Goal: Task Accomplishment & Management: Use online tool/utility

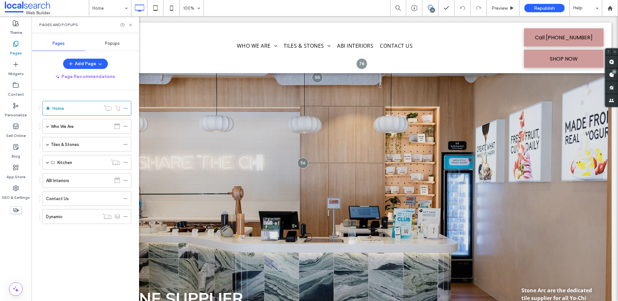
click at [98, 220] on div "Dynamic" at bounding box center [72, 216] width 53 height 14
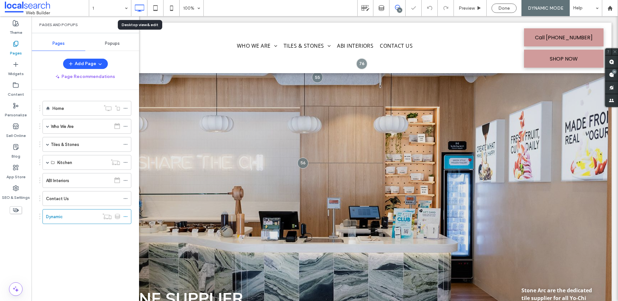
click at [131, 27] on div "Desktop view & edit" at bounding box center [140, 25] width 37 height 6
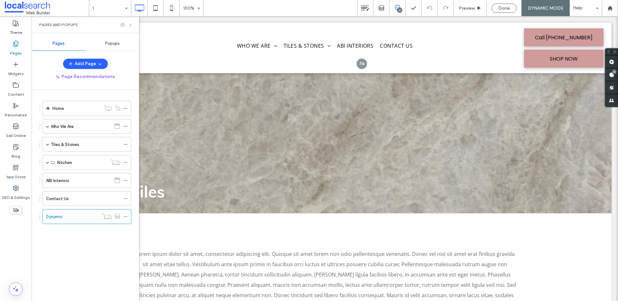
drag, startPoint x: 130, startPoint y: 24, endPoint x: 128, endPoint y: 135, distance: 111.0
click at [130, 24] on icon at bounding box center [130, 25] width 5 height 5
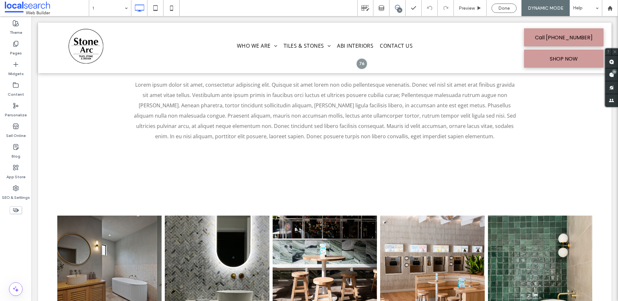
scroll to position [106, 0]
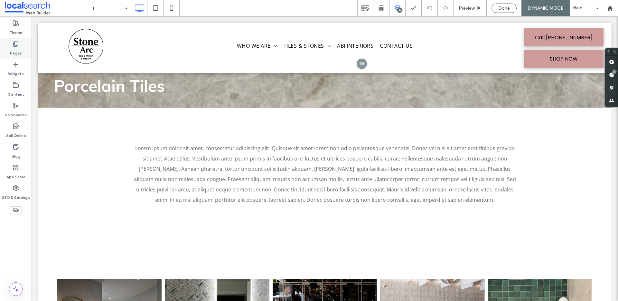
click at [15, 44] on icon at bounding box center [16, 44] width 6 height 6
click at [15, 45] on icon at bounding box center [16, 44] width 6 height 6
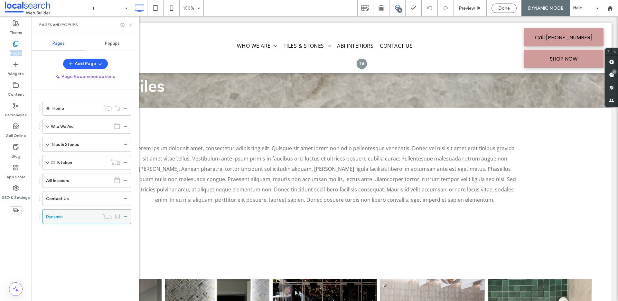
click at [80, 216] on div "Dynamic" at bounding box center [72, 216] width 53 height 7
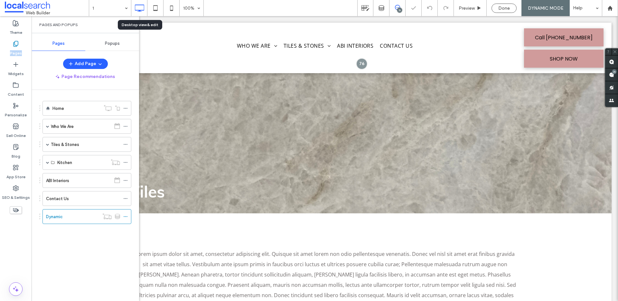
scroll to position [0, 0]
click at [129, 24] on icon at bounding box center [130, 25] width 5 height 5
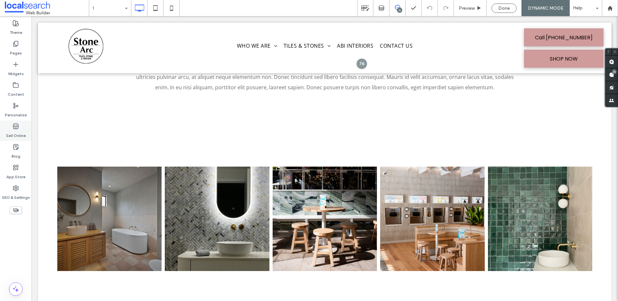
scroll to position [148, 0]
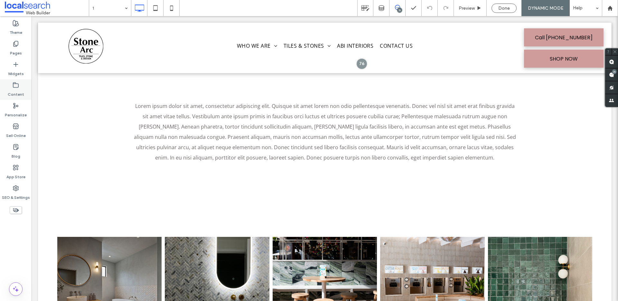
click at [18, 49] on label "Pages" at bounding box center [16, 51] width 12 height 9
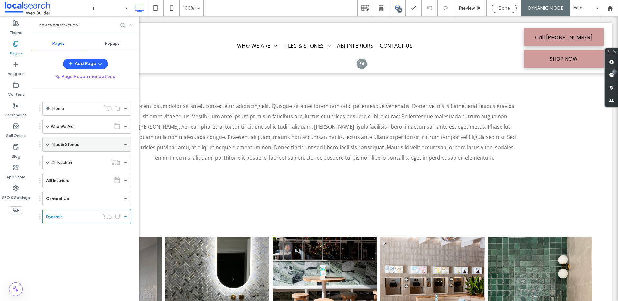
click at [42, 143] on div "Tiles & Stones" at bounding box center [86, 144] width 89 height 15
click at [47, 143] on span at bounding box center [47, 144] width 3 height 3
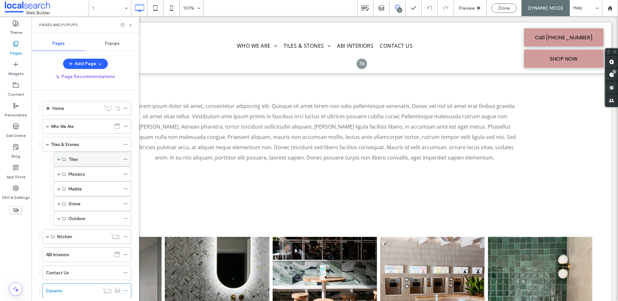
click at [59, 158] on span at bounding box center [58, 158] width 3 height 3
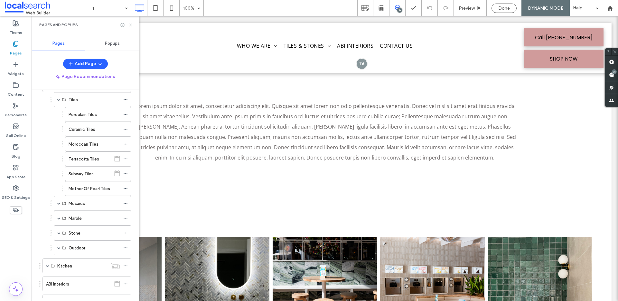
scroll to position [52, 0]
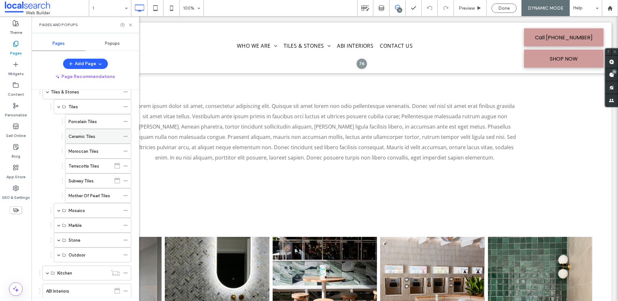
click at [80, 139] on label "Ceramic Tiles" at bounding box center [82, 136] width 27 height 11
click at [131, 24] on div at bounding box center [309, 150] width 618 height 301
click at [131, 24] on use at bounding box center [130, 24] width 3 height 3
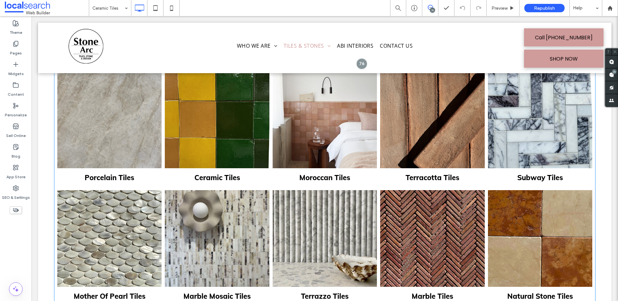
scroll to position [181, 0]
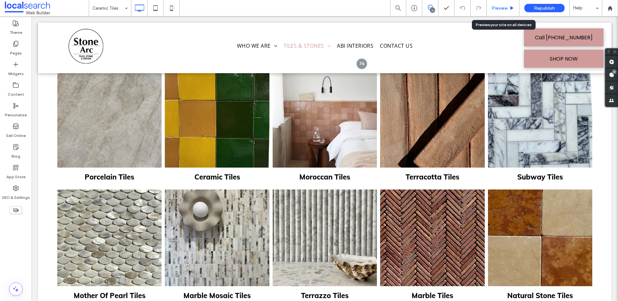
click at [494, 12] on div "Preview" at bounding box center [503, 8] width 33 height 16
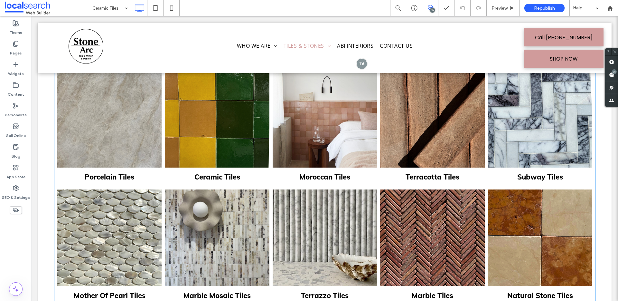
click at [248, 136] on link at bounding box center [217, 119] width 104 height 97
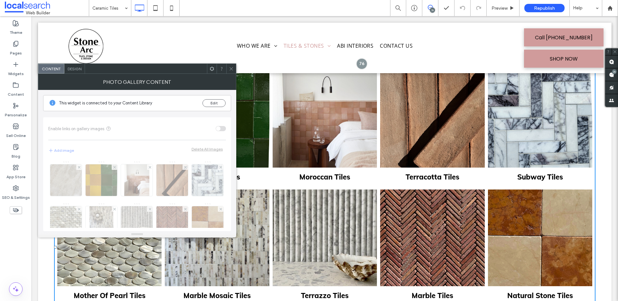
drag, startPoint x: 231, startPoint y: 70, endPoint x: 210, endPoint y: 72, distance: 21.4
click at [231, 70] on icon at bounding box center [231, 68] width 5 height 5
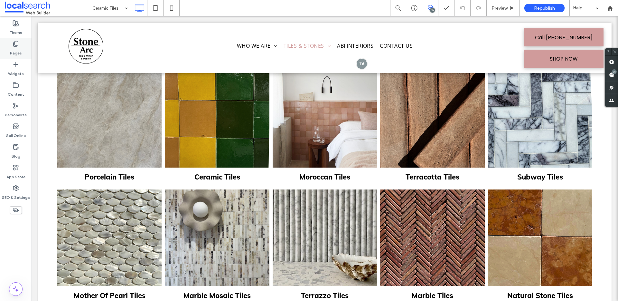
click at [29, 46] on div "Pages" at bounding box center [16, 48] width 32 height 21
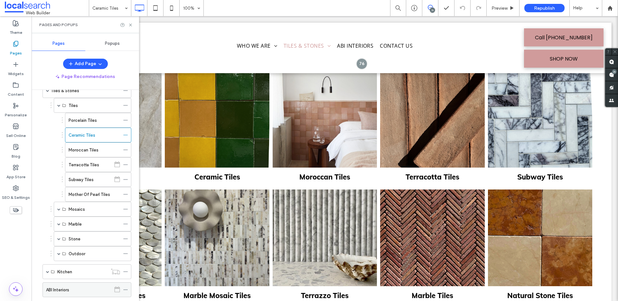
scroll to position [105, 0]
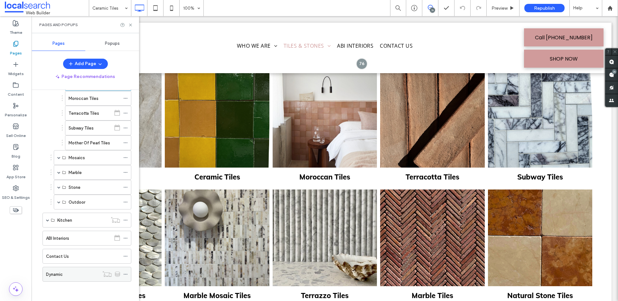
click at [71, 279] on div "Dynamic" at bounding box center [72, 274] width 53 height 14
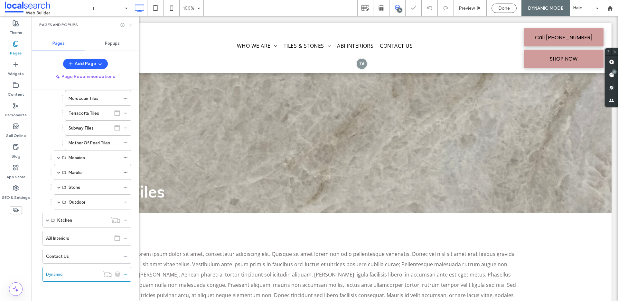
click at [129, 23] on use at bounding box center [130, 24] width 3 height 3
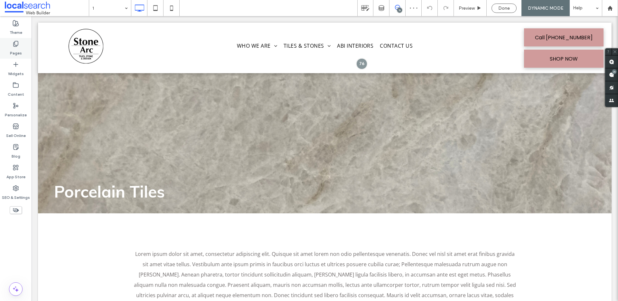
drag, startPoint x: 9, startPoint y: 55, endPoint x: 545, endPoint y: 54, distance: 535.4
click at [9, 55] on div "Pages" at bounding box center [16, 48] width 32 height 21
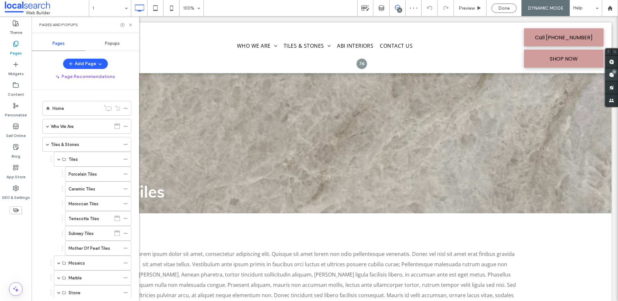
click at [613, 74] on div "31" at bounding box center [614, 71] width 5 height 5
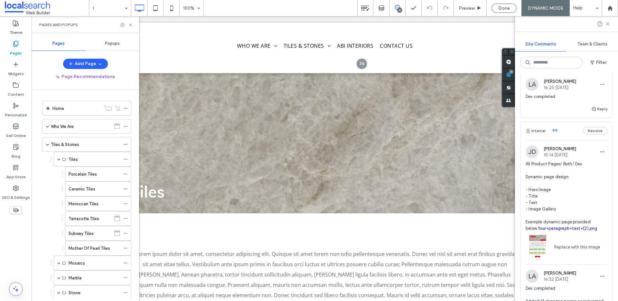
scroll to position [366, 0]
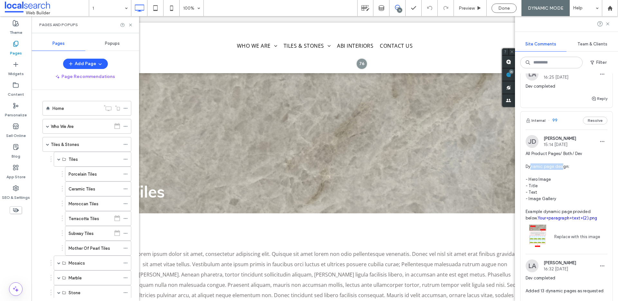
drag, startPoint x: 531, startPoint y: 172, endPoint x: 565, endPoint y: 173, distance: 34.1
click at [565, 173] on span "All Product Pages/ Both/ Dev Dynamic page design: - Hero Image - Title - Text -…" at bounding box center [566, 185] width 82 height 71
click at [565, 173] on div at bounding box center [309, 150] width 618 height 301
drag, startPoint x: 530, startPoint y: 157, endPoint x: 568, endPoint y: 158, distance: 38.3
click at [568, 158] on div at bounding box center [309, 150] width 618 height 301
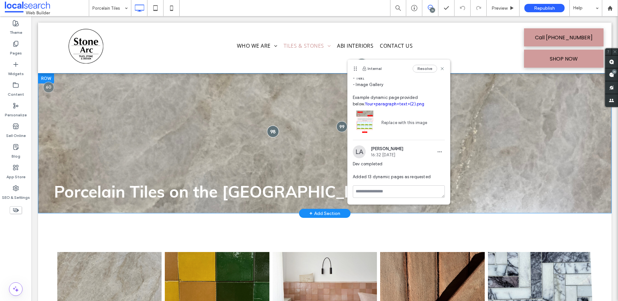
scroll to position [70, 0]
click at [18, 48] on label "Pages" at bounding box center [16, 51] width 12 height 9
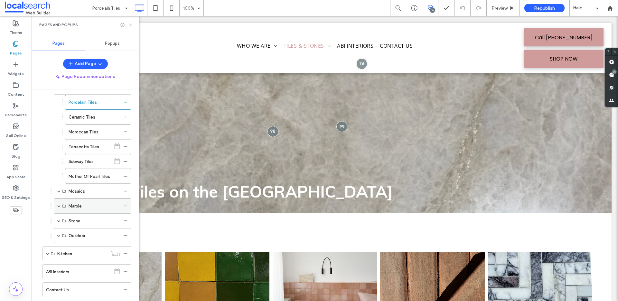
scroll to position [105, 0]
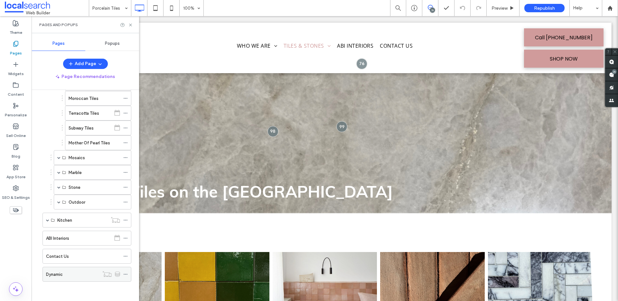
click at [63, 279] on div "Dynamic" at bounding box center [72, 274] width 53 height 14
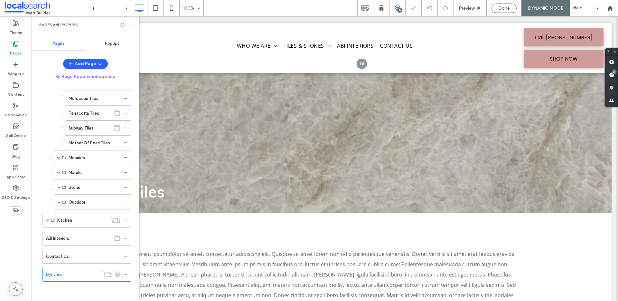
click at [131, 25] on icon at bounding box center [130, 25] width 5 height 5
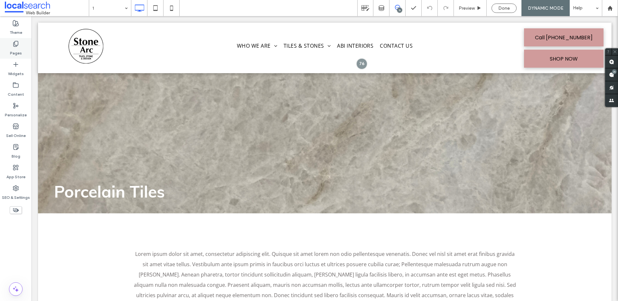
click at [16, 45] on icon at bounding box center [16, 44] width 6 height 6
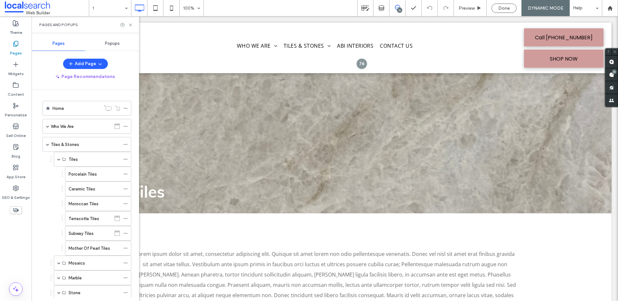
scroll to position [105, 0]
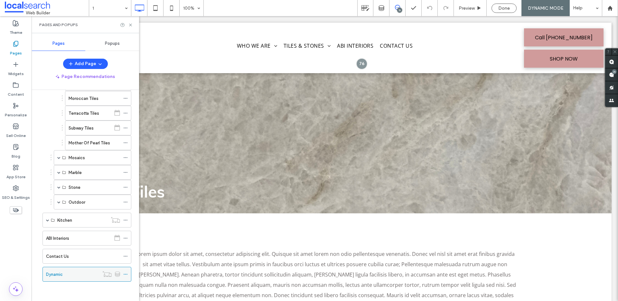
click at [91, 274] on div "Dynamic" at bounding box center [72, 274] width 53 height 7
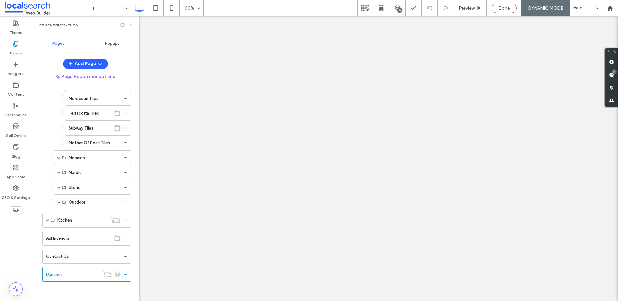
click at [130, 24] on div "1 100% 31 Preview Done DYNAMIC MODE Help Site Comments Team & Clients Automate …" at bounding box center [309, 150] width 618 height 301
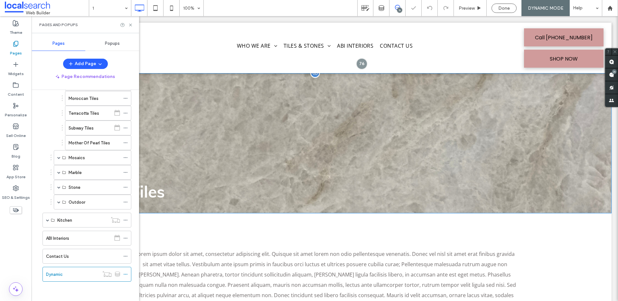
scroll to position [0, 0]
click at [129, 24] on use at bounding box center [130, 24] width 3 height 3
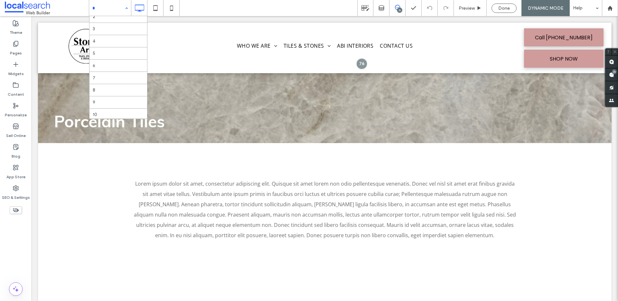
scroll to position [56, 0]
click at [16, 50] on label "Pages" at bounding box center [16, 51] width 12 height 9
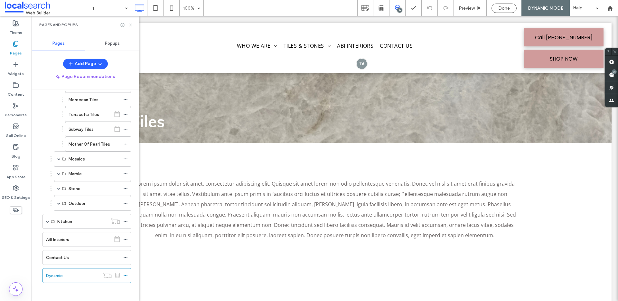
scroll to position [105, 0]
click at [125, 272] on icon at bounding box center [125, 274] width 5 height 5
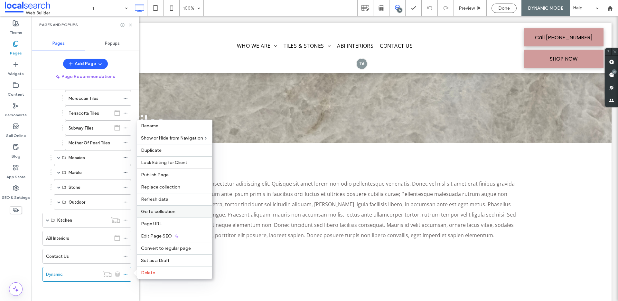
click at [167, 212] on span "Go to collection" at bounding box center [158, 211] width 34 height 5
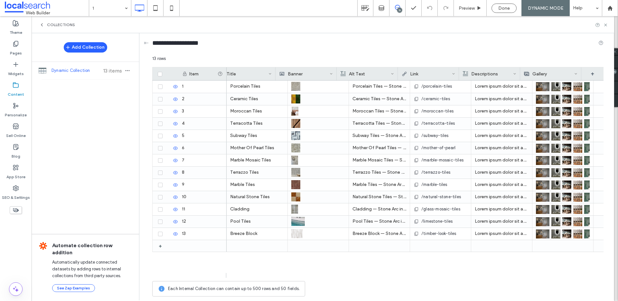
scroll to position [0, 0]
click at [126, 69] on icon "button" at bounding box center [127, 70] width 5 height 5
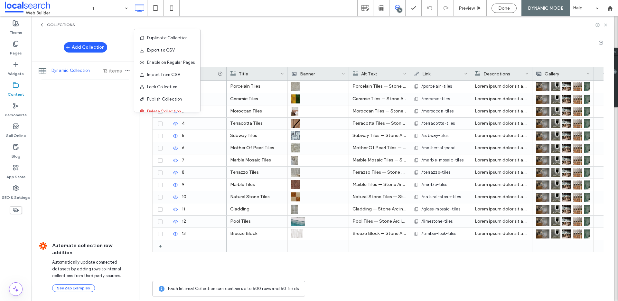
click at [80, 152] on div "Add Collection Dynamic Collection 13 items Automate collection row addition Aut…" at bounding box center [85, 166] width 107 height 266
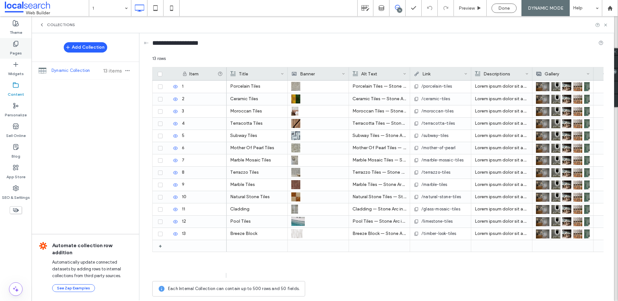
click at [17, 49] on label "Pages" at bounding box center [16, 51] width 12 height 9
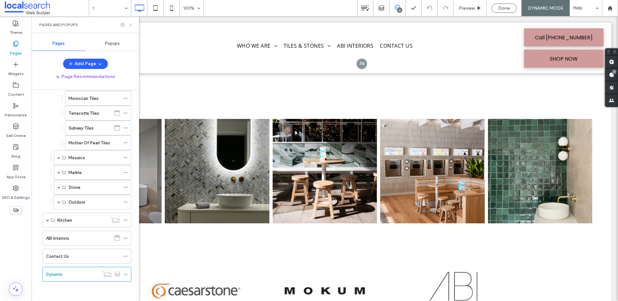
drag, startPoint x: 131, startPoint y: 24, endPoint x: 215, endPoint y: 145, distance: 147.1
click at [131, 24] on use at bounding box center [130, 24] width 3 height 3
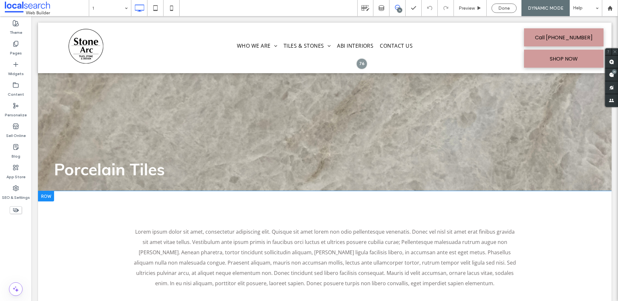
scroll to position [66, 0]
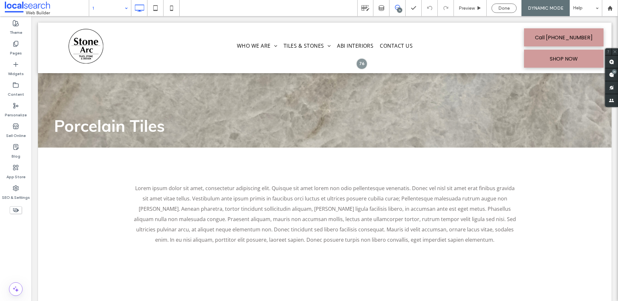
drag, startPoint x: 108, startPoint y: 34, endPoint x: 110, endPoint y: 38, distance: 4.5
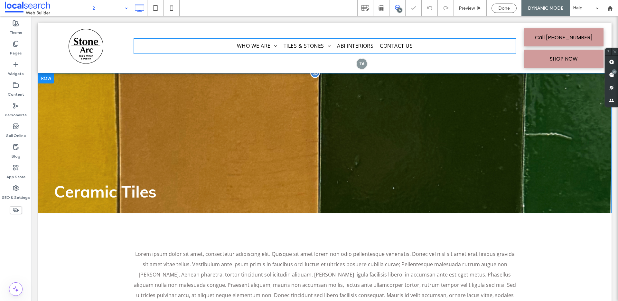
scroll to position [0, 0]
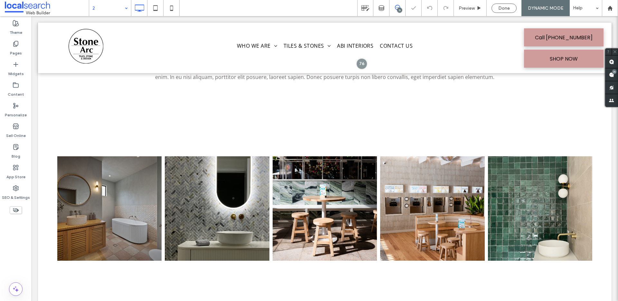
click at [112, 11] on input at bounding box center [108, 8] width 32 height 16
click at [116, 14] on div at bounding box center [309, 150] width 618 height 301
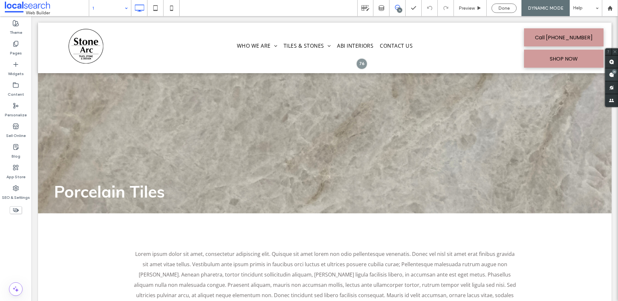
click at [616, 75] on span at bounding box center [611, 74] width 13 height 13
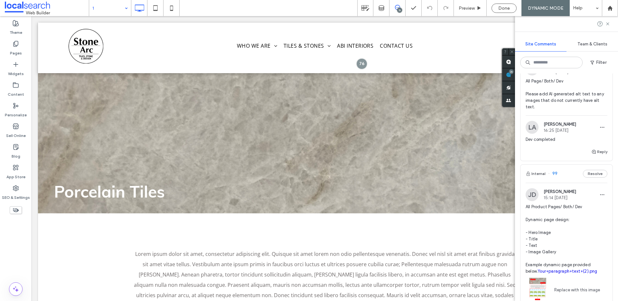
scroll to position [309, 0]
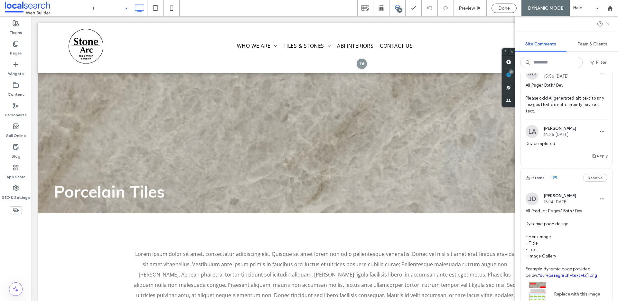
click at [606, 23] on icon at bounding box center [607, 23] width 5 height 5
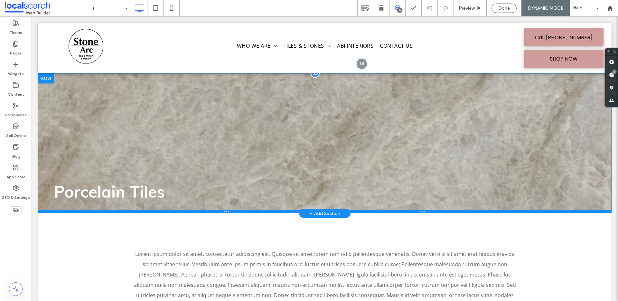
scroll to position [1, 0]
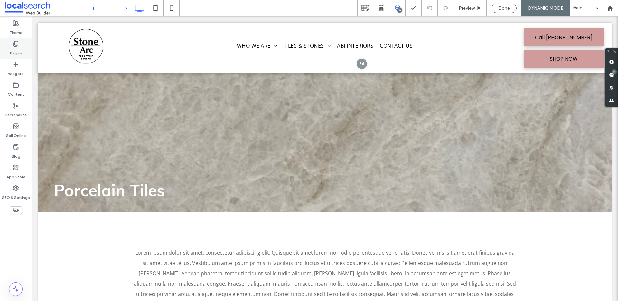
click at [15, 45] on use at bounding box center [16, 43] width 5 height 5
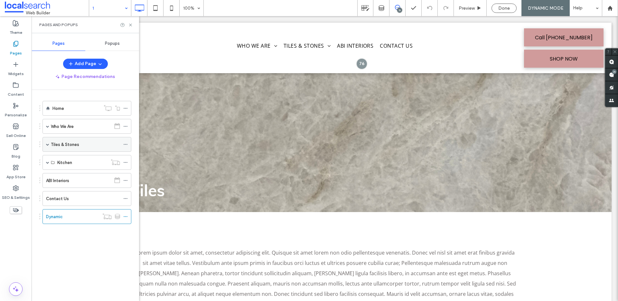
click at [43, 147] on div "Tiles & Stones" at bounding box center [86, 144] width 89 height 15
click at [46, 145] on span at bounding box center [47, 144] width 3 height 3
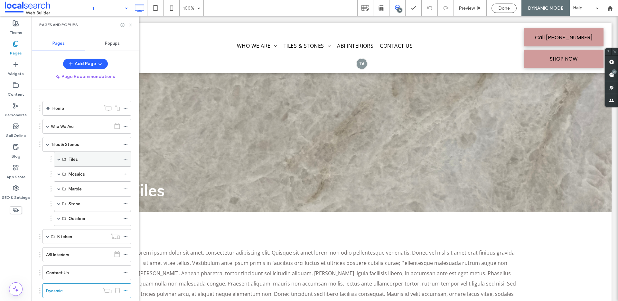
click at [60, 159] on span at bounding box center [58, 158] width 3 height 3
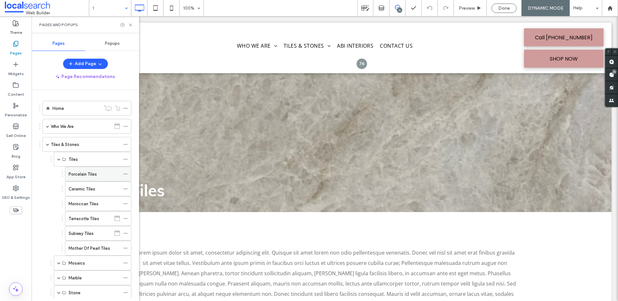
click at [81, 174] on label "Porcelain Tiles" at bounding box center [83, 173] width 28 height 11
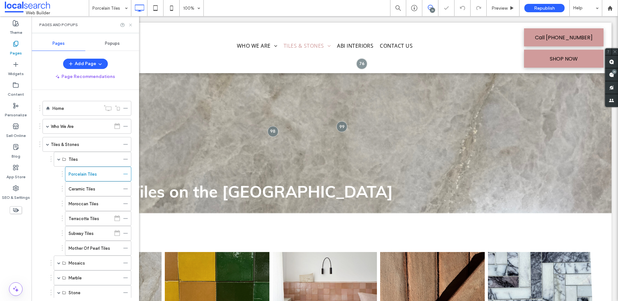
click at [131, 25] on icon at bounding box center [130, 25] width 5 height 5
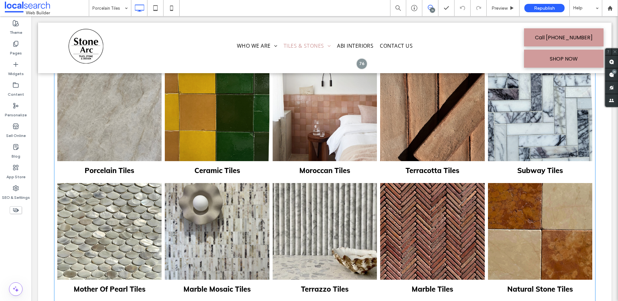
scroll to position [199, 0]
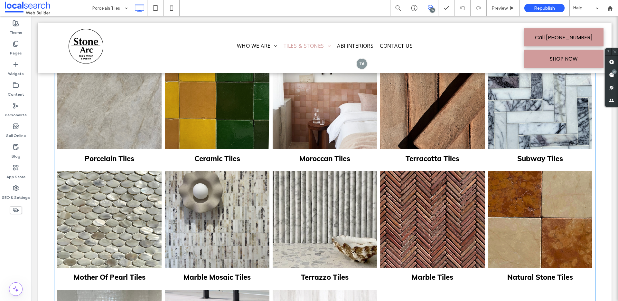
click at [148, 107] on link at bounding box center [109, 100] width 104 height 97
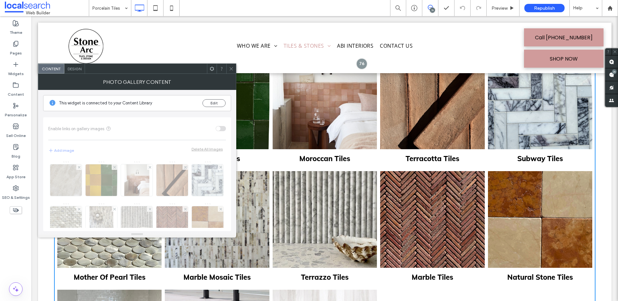
click at [230, 68] on icon at bounding box center [231, 68] width 5 height 5
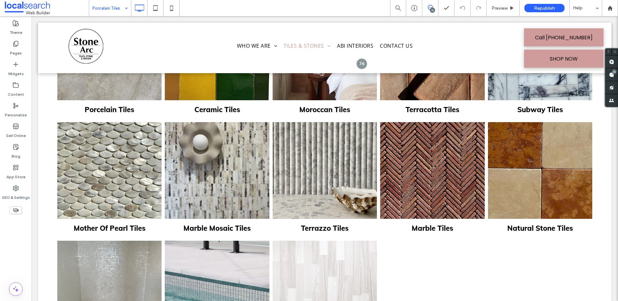
scroll to position [252, 0]
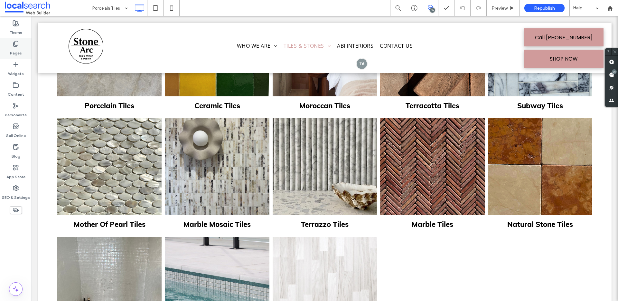
click at [15, 53] on label "Pages" at bounding box center [16, 51] width 12 height 9
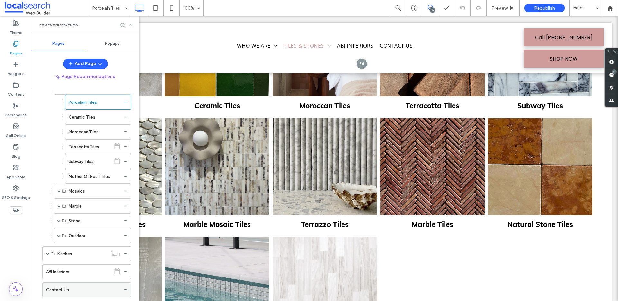
scroll to position [105, 0]
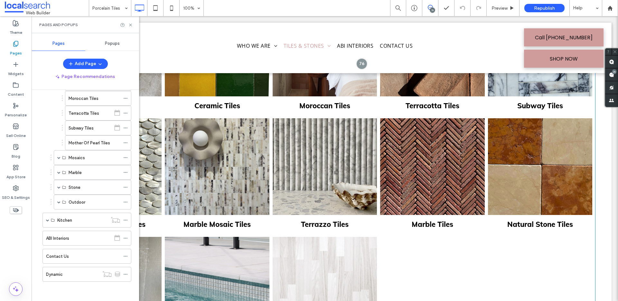
drag, startPoint x: 427, startPoint y: 276, endPoint x: 404, endPoint y: 264, distance: 25.8
click at [427, 275] on div at bounding box center [431, 294] width 107 height 118
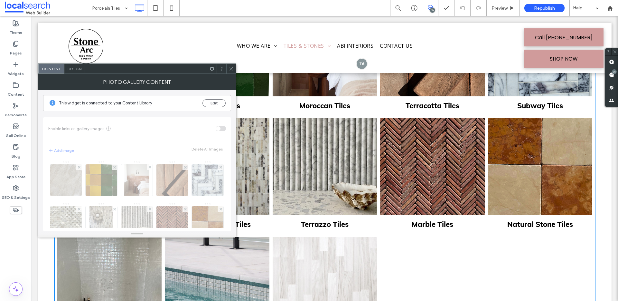
click at [233, 69] on icon at bounding box center [231, 68] width 5 height 5
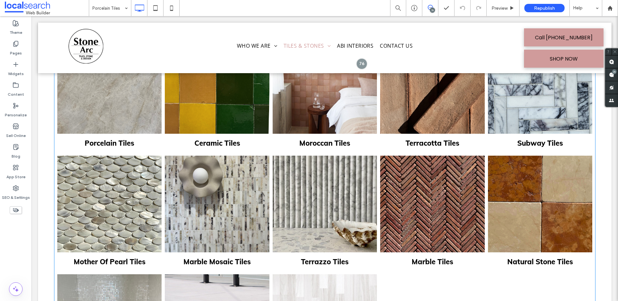
scroll to position [156, 0]
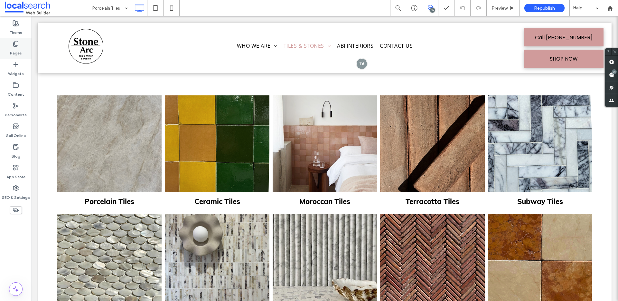
click at [14, 54] on label "Pages" at bounding box center [16, 51] width 12 height 9
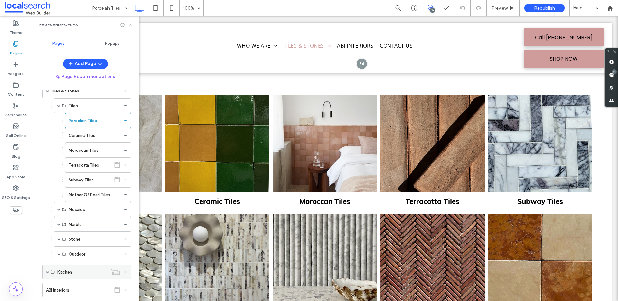
scroll to position [105, 0]
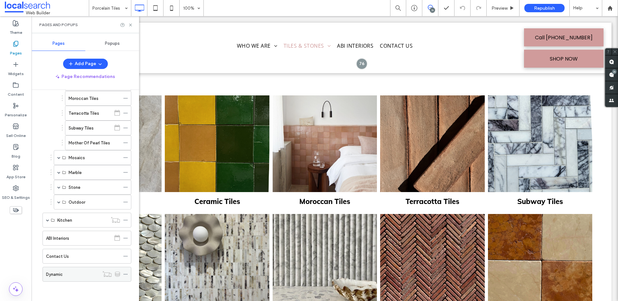
click at [96, 274] on div "Dynamic" at bounding box center [72, 274] width 53 height 7
click at [125, 274] on icon at bounding box center [125, 274] width 5 height 5
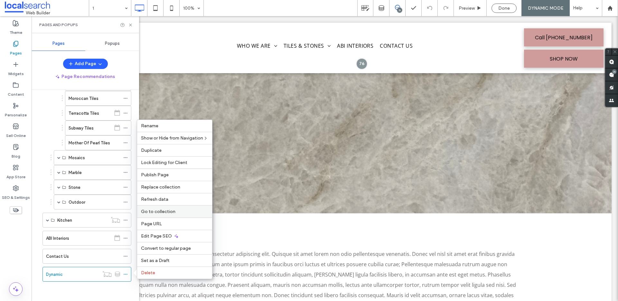
click at [173, 212] on span "Go to collection" at bounding box center [158, 211] width 34 height 5
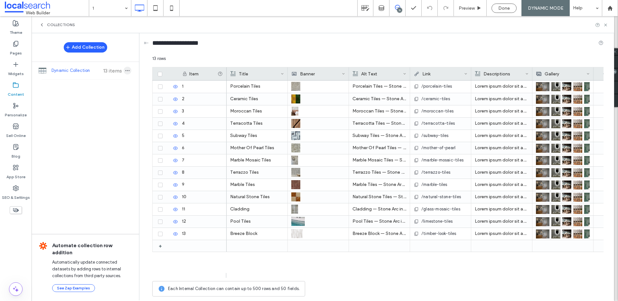
click at [127, 70] on icon "button" at bounding box center [127, 70] width 5 height 5
drag, startPoint x: 112, startPoint y: 173, endPoint x: 110, endPoint y: 171, distance: 3.4
click at [112, 173] on div "Add Collection Dynamic Collection 13 items Automate collection row addition Aut…" at bounding box center [85, 166] width 107 height 266
click at [22, 56] on div "Pages" at bounding box center [16, 48] width 32 height 21
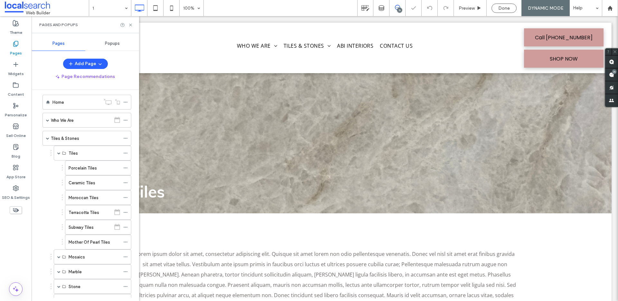
scroll to position [11, 0]
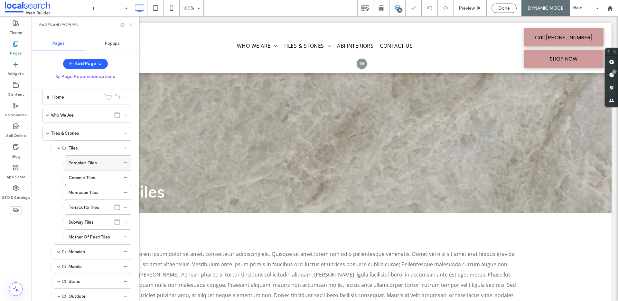
click at [87, 165] on label "Porcelain Tiles" at bounding box center [83, 162] width 28 height 11
click at [131, 24] on div at bounding box center [309, 150] width 618 height 301
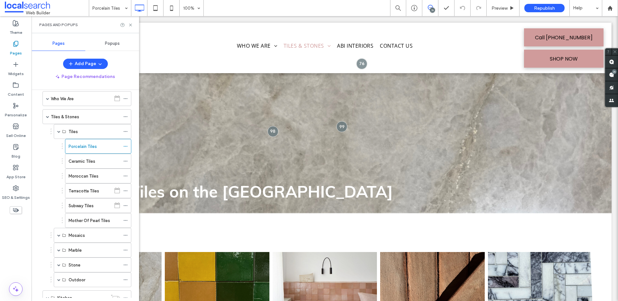
scroll to position [34, 0]
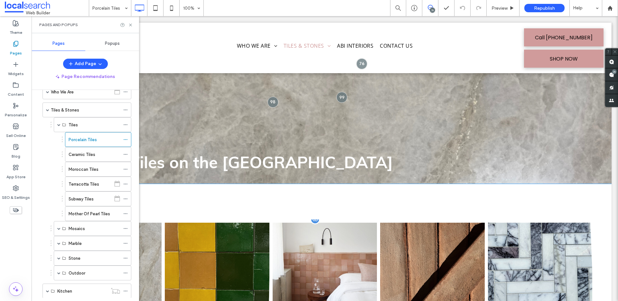
scroll to position [63, 0]
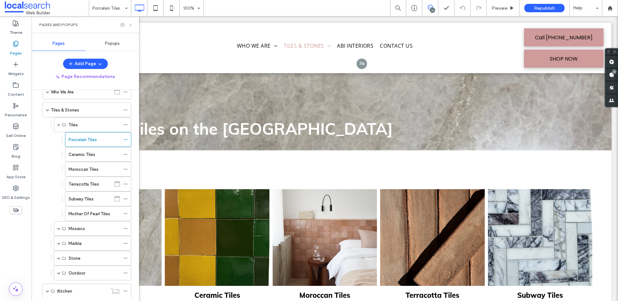
click at [131, 26] on icon at bounding box center [130, 25] width 5 height 5
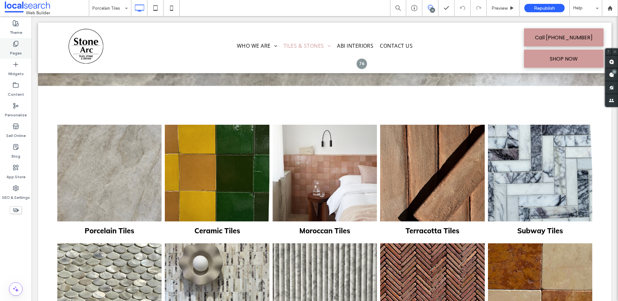
scroll to position [126, 0]
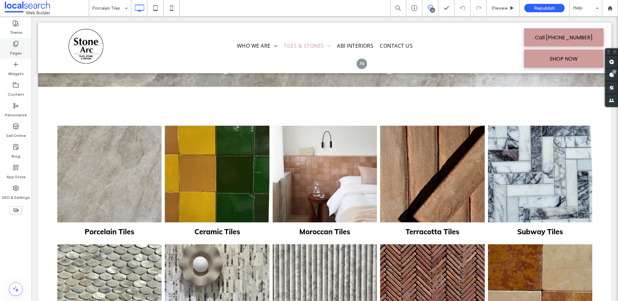
click at [12, 57] on div "Pages" at bounding box center [16, 48] width 32 height 21
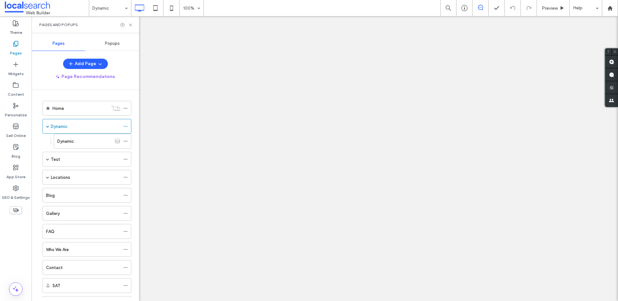
scroll to position [14, 0]
click at [128, 26] on icon at bounding box center [130, 25] width 5 height 5
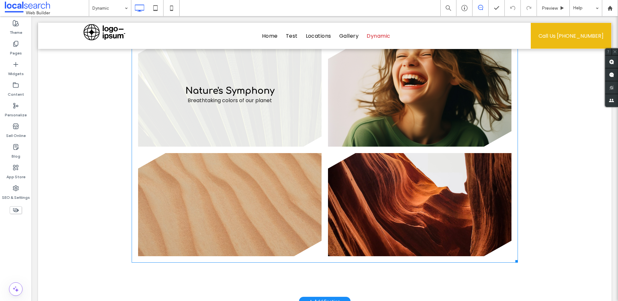
scroll to position [249, 0]
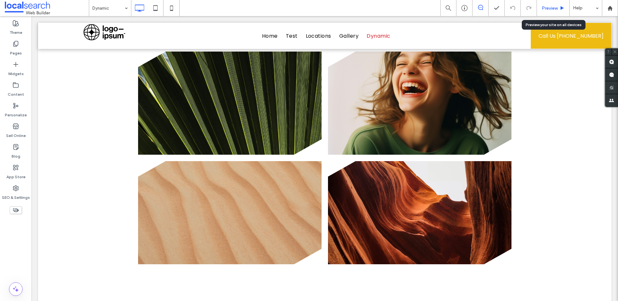
click at [558, 9] on div "Preview" at bounding box center [553, 7] width 32 height 5
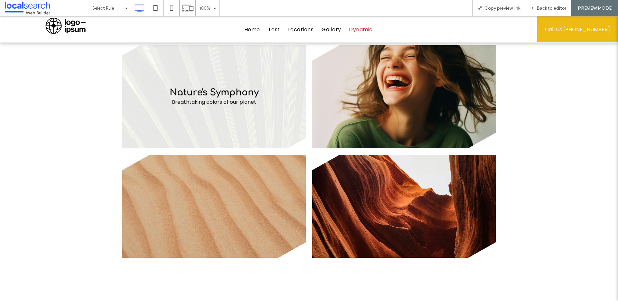
click at [260, 91] on link at bounding box center [214, 96] width 194 height 109
click at [212, 91] on link at bounding box center [214, 96] width 194 height 109
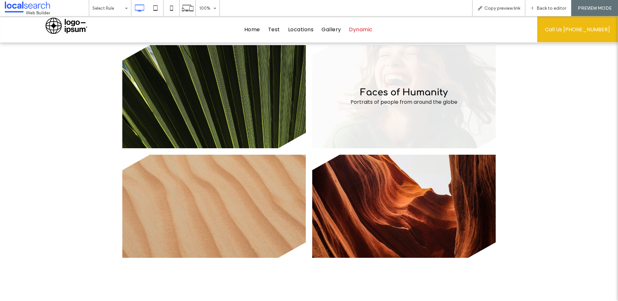
click at [423, 93] on link at bounding box center [404, 96] width 194 height 109
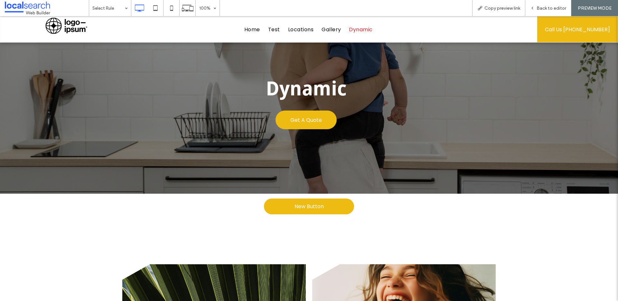
scroll to position [37, 0]
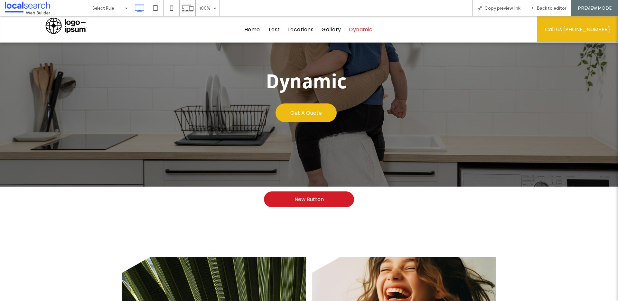
drag, startPoint x: 319, startPoint y: 193, endPoint x: 330, endPoint y: 211, distance: 21.8
click at [319, 193] on link "New Button" at bounding box center [309, 199] width 90 height 16
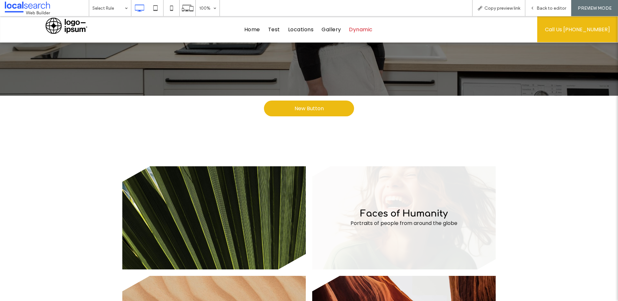
scroll to position [174, 0]
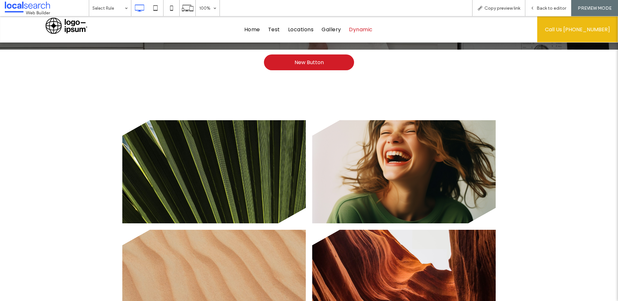
drag, startPoint x: 299, startPoint y: 64, endPoint x: 246, endPoint y: 157, distance: 107.1
click at [299, 64] on span "New Button" at bounding box center [308, 62] width 29 height 8
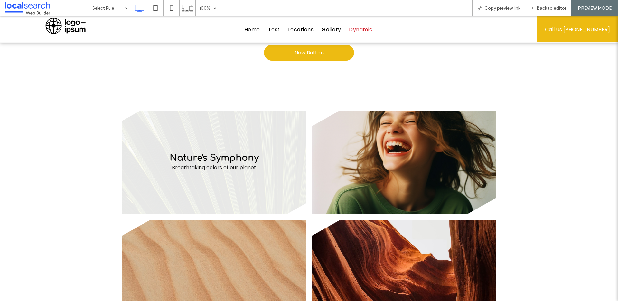
scroll to position [180, 0]
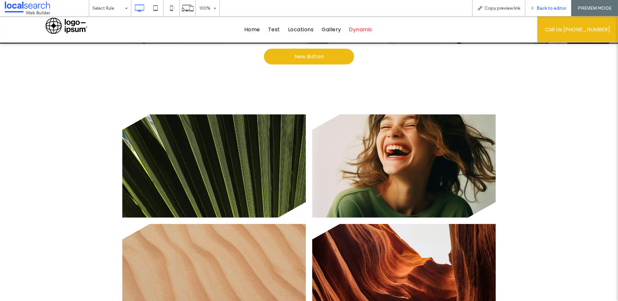
click at [548, 9] on span "Back to editor" at bounding box center [551, 7] width 30 height 5
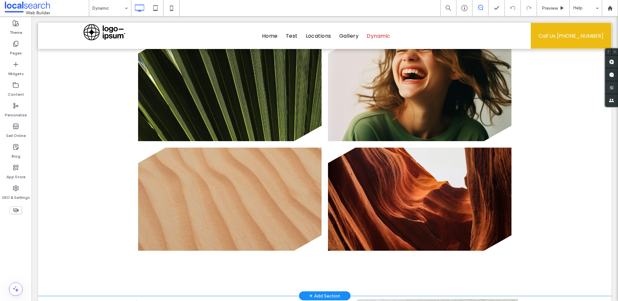
scroll to position [142, 0]
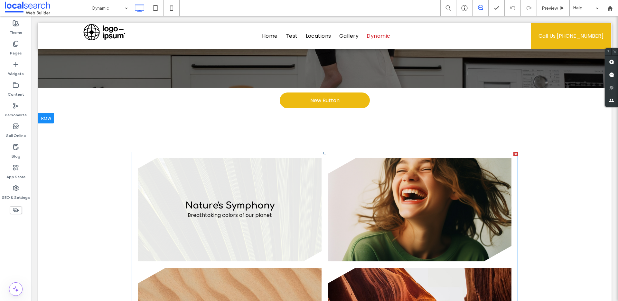
click at [167, 209] on link at bounding box center [230, 209] width 194 height 109
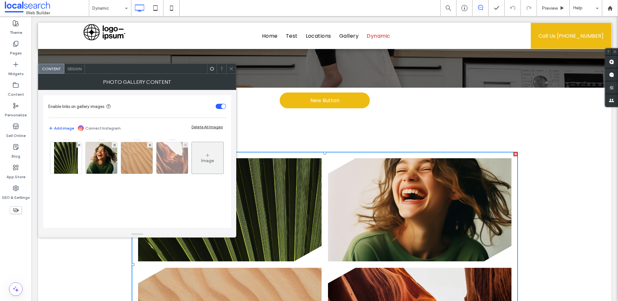
click at [62, 152] on img at bounding box center [66, 158] width 24 height 32
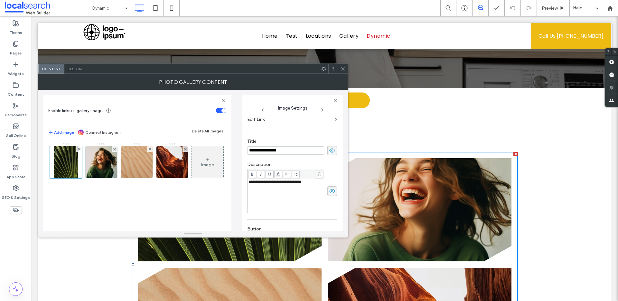
scroll to position [47, 0]
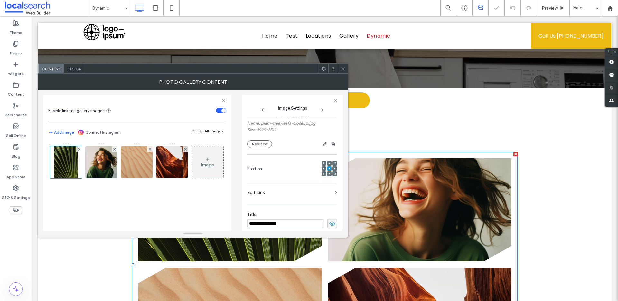
click at [330, 192] on section "Edit Link" at bounding box center [292, 193] width 90 height 15
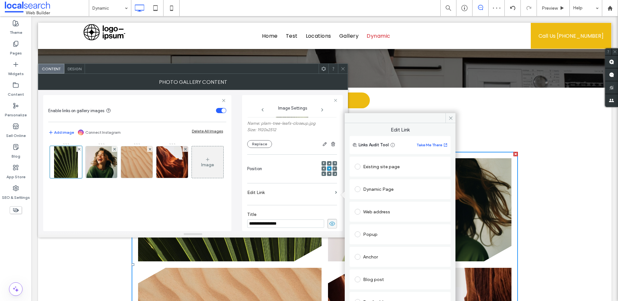
click at [382, 189] on div "Dynamic Page" at bounding box center [400, 189] width 91 height 10
drag, startPoint x: 413, startPoint y: 214, endPoint x: 402, endPoint y: 224, distance: 14.6
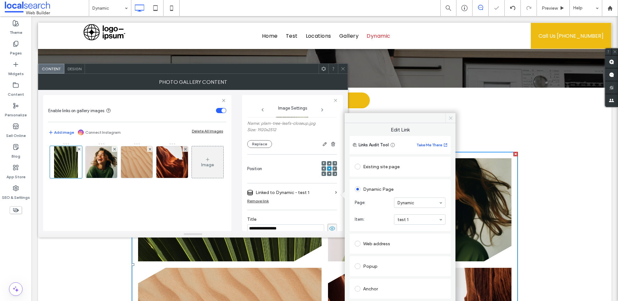
click at [452, 118] on icon at bounding box center [450, 118] width 5 height 5
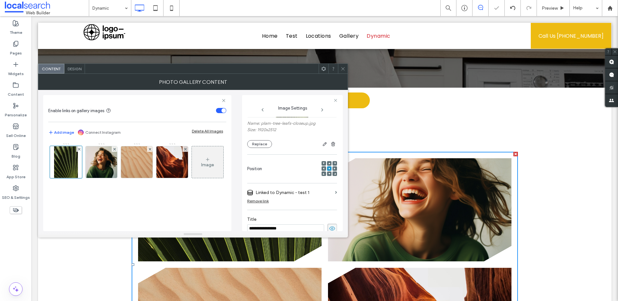
click at [339, 68] on div at bounding box center [343, 69] width 10 height 10
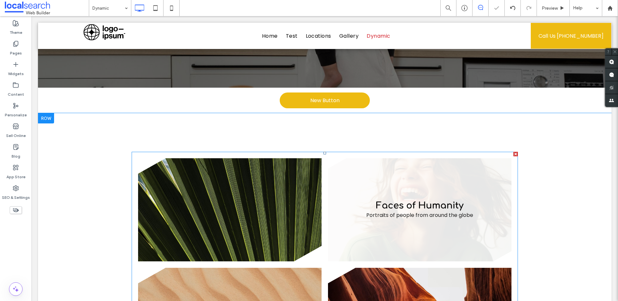
click at [409, 214] on link at bounding box center [419, 209] width 194 height 109
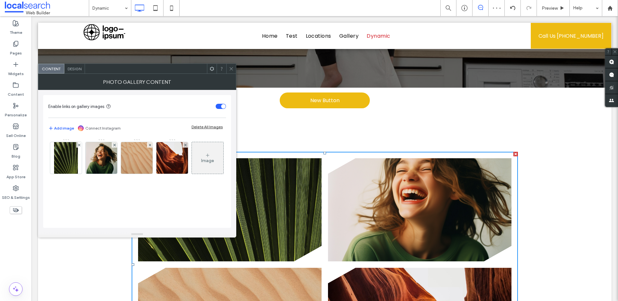
click at [102, 160] on img at bounding box center [102, 158] width 32 height 32
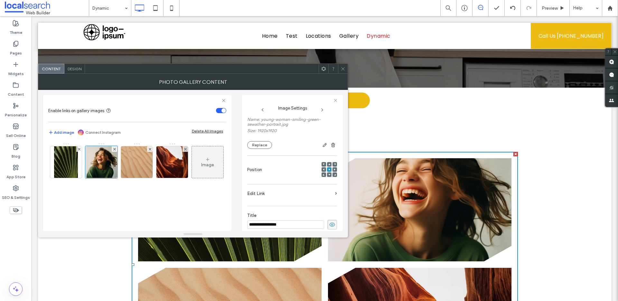
scroll to position [92, 0]
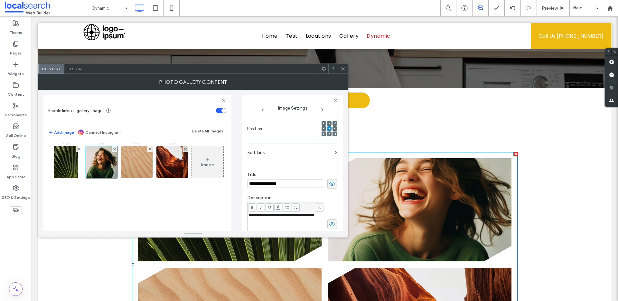
drag, startPoint x: 311, startPoint y: 151, endPoint x: 328, endPoint y: 153, distance: 16.6
click at [311, 151] on label "Edit Link" at bounding box center [289, 152] width 85 height 12
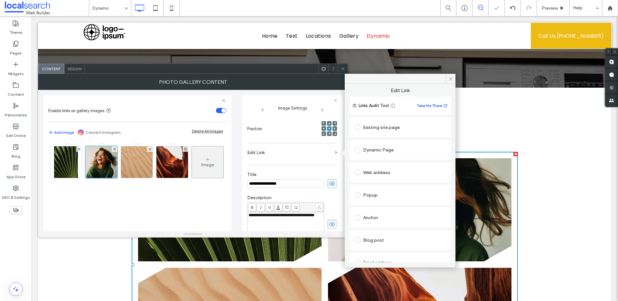
click at [382, 174] on div "Web address" at bounding box center [400, 172] width 91 height 10
drag, startPoint x: 387, startPoint y: 173, endPoint x: 378, endPoint y: 192, distance: 21.6
click at [388, 173] on div "Web address" at bounding box center [400, 172] width 91 height 10
click at [369, 170] on div "Web address" at bounding box center [400, 172] width 91 height 10
click at [357, 170] on span at bounding box center [358, 172] width 6 height 6
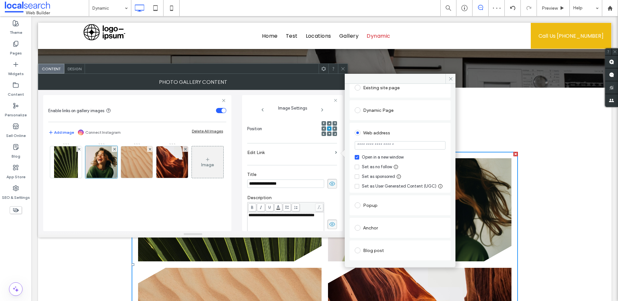
scroll to position [39, 0]
click at [378, 143] on input "url" at bounding box center [400, 145] width 91 height 8
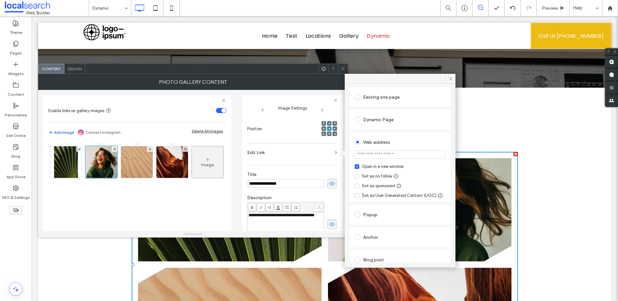
scroll to position [26, 0]
type input "*******"
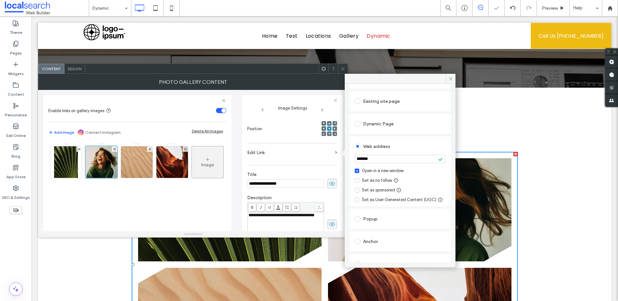
click at [380, 117] on div "Dynamic Page" at bounding box center [400, 124] width 91 height 14
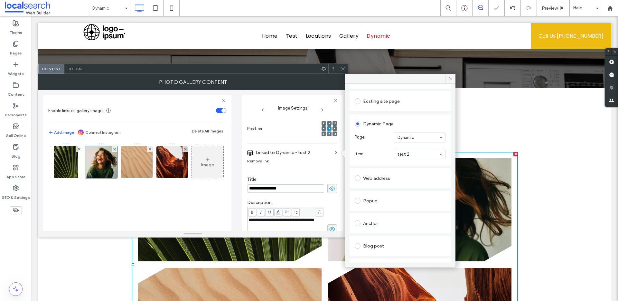
click at [447, 80] on span at bounding box center [450, 79] width 10 height 10
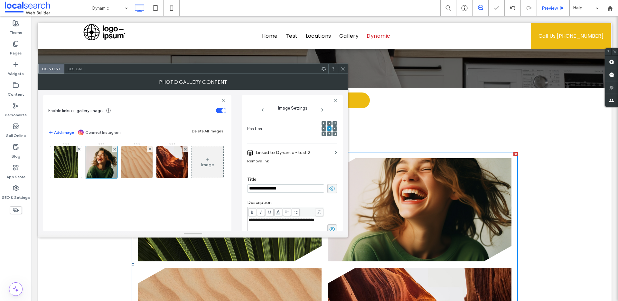
click at [552, 8] on span "Preview" at bounding box center [550, 7] width 16 height 5
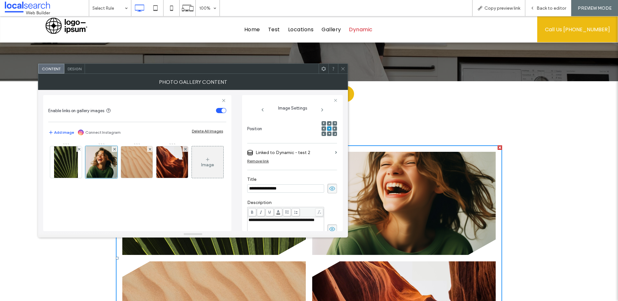
drag, startPoint x: 345, startPoint y: 71, endPoint x: 347, endPoint y: 80, distance: 9.8
click at [345, 71] on span at bounding box center [342, 69] width 5 height 10
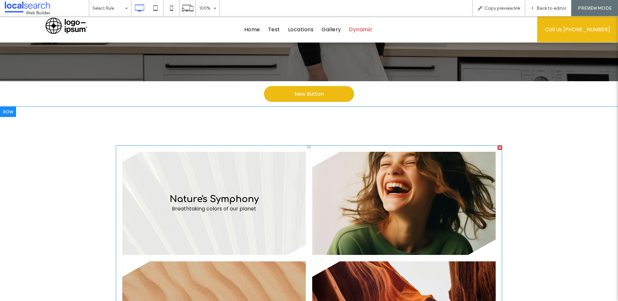
drag, startPoint x: 284, startPoint y: 233, endPoint x: 284, endPoint y: 249, distance: 15.8
click at [284, 233] on link at bounding box center [214, 202] width 194 height 109
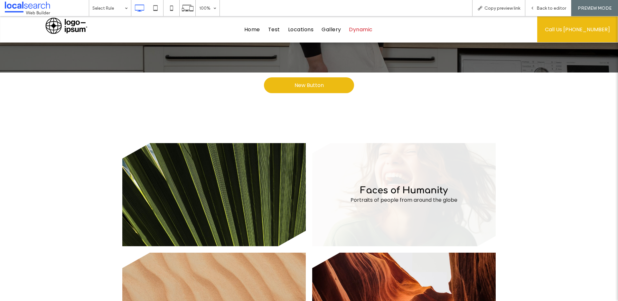
scroll to position [155, 0]
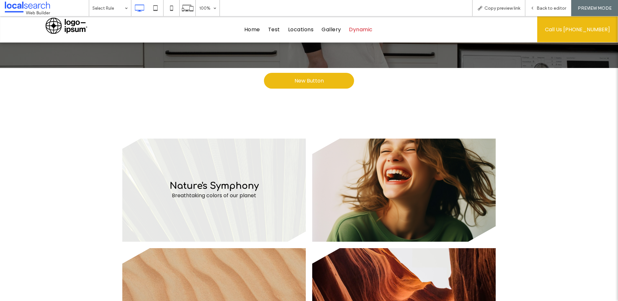
drag, startPoint x: 212, startPoint y: 189, endPoint x: 211, endPoint y: 205, distance: 16.1
click at [212, 189] on link at bounding box center [214, 189] width 194 height 109
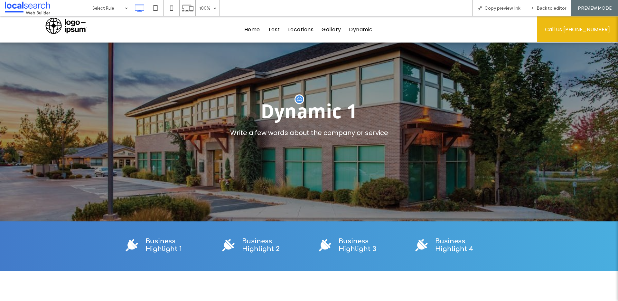
click at [281, 122] on span "Dynamic 1" at bounding box center [309, 111] width 97 height 23
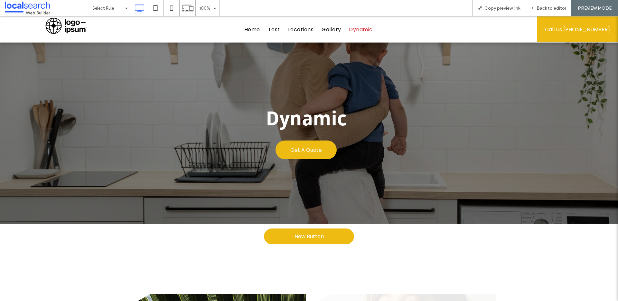
scroll to position [155, 0]
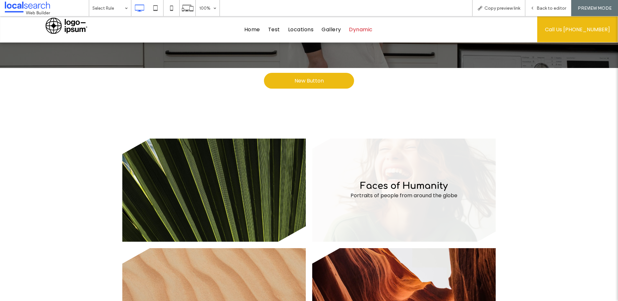
click at [410, 190] on link at bounding box center [404, 189] width 194 height 109
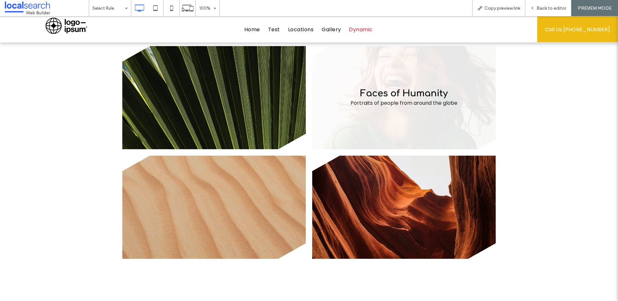
scroll to position [215, 0]
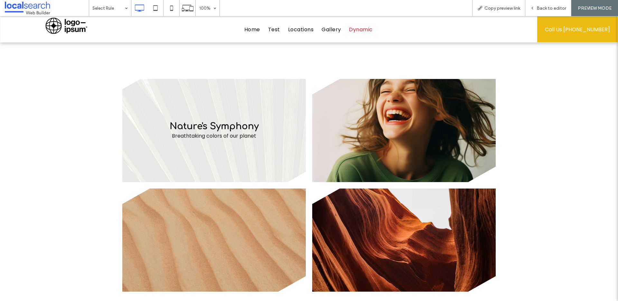
click at [215, 145] on link at bounding box center [214, 130] width 194 height 109
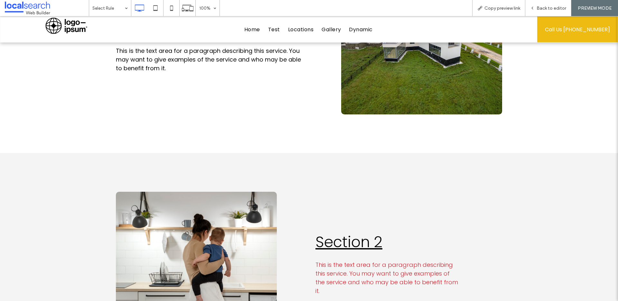
scroll to position [298, 0]
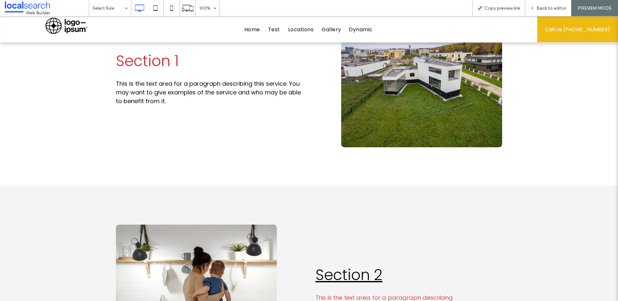
drag, startPoint x: 395, startPoint y: 99, endPoint x: 424, endPoint y: 112, distance: 31.7
click at [397, 99] on div "Click To Paste" at bounding box center [421, 79] width 161 height 136
drag, startPoint x: 233, startPoint y: 223, endPoint x: 337, endPoint y: 244, distance: 106.0
click at [311, 237] on div "Click To Paste Section 2 This is the text area for a paragraph describing this …" at bounding box center [309, 297] width 618 height 222
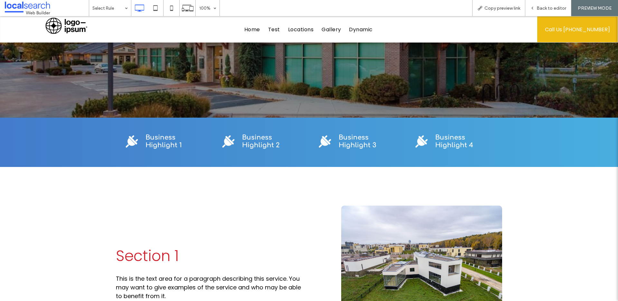
scroll to position [0, 0]
